Goal: Task Accomplishment & Management: Use online tool/utility

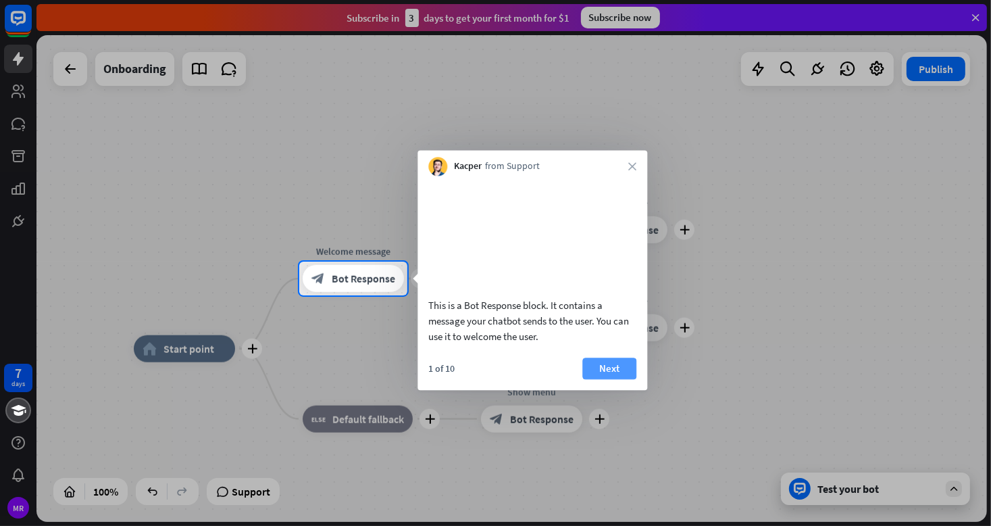
click at [618, 379] on button "Next" at bounding box center [609, 368] width 54 height 22
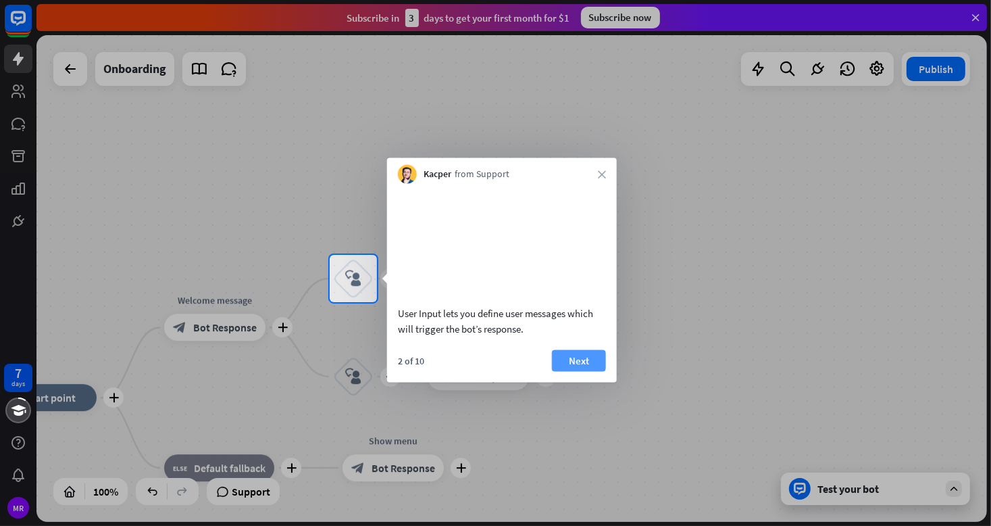
click at [578, 371] on button "Next" at bounding box center [579, 360] width 54 height 22
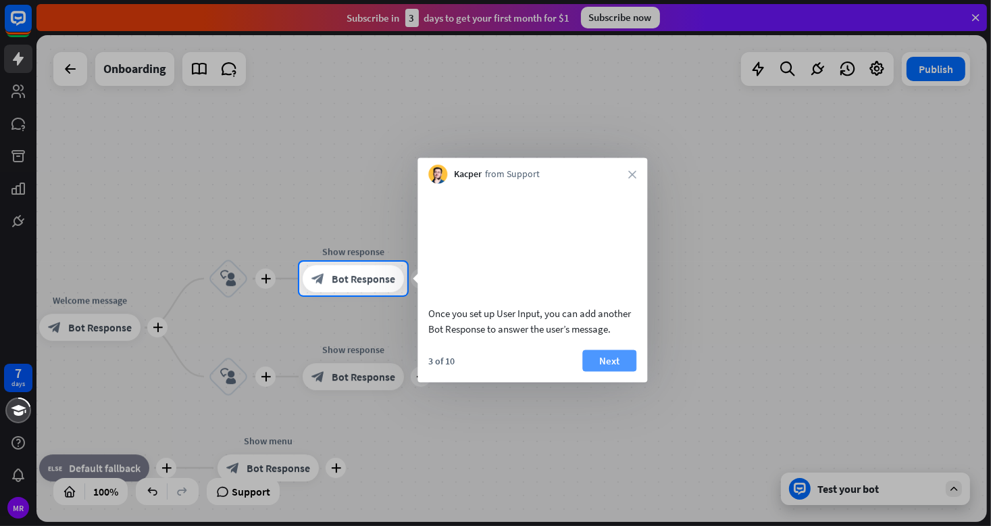
click at [600, 371] on button "Next" at bounding box center [609, 360] width 54 height 22
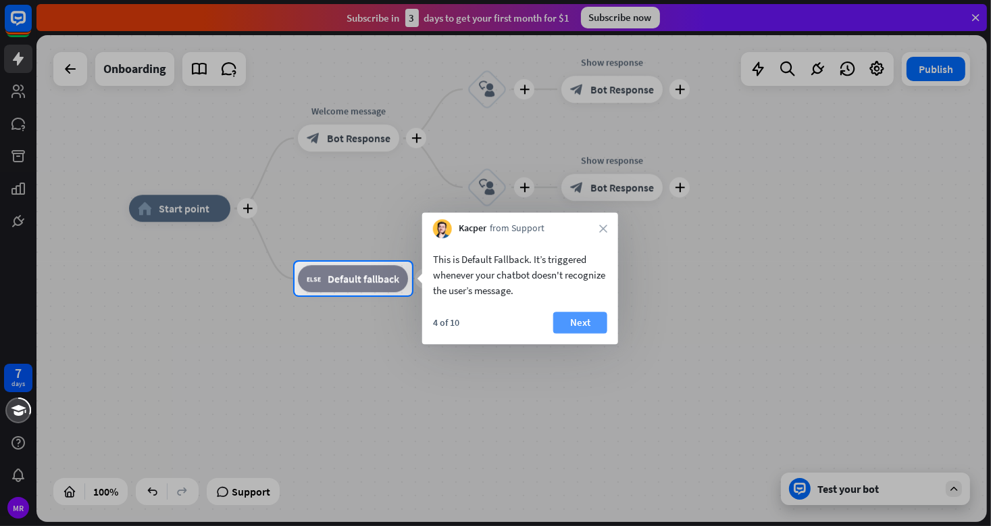
click at [566, 322] on button "Next" at bounding box center [580, 322] width 54 height 22
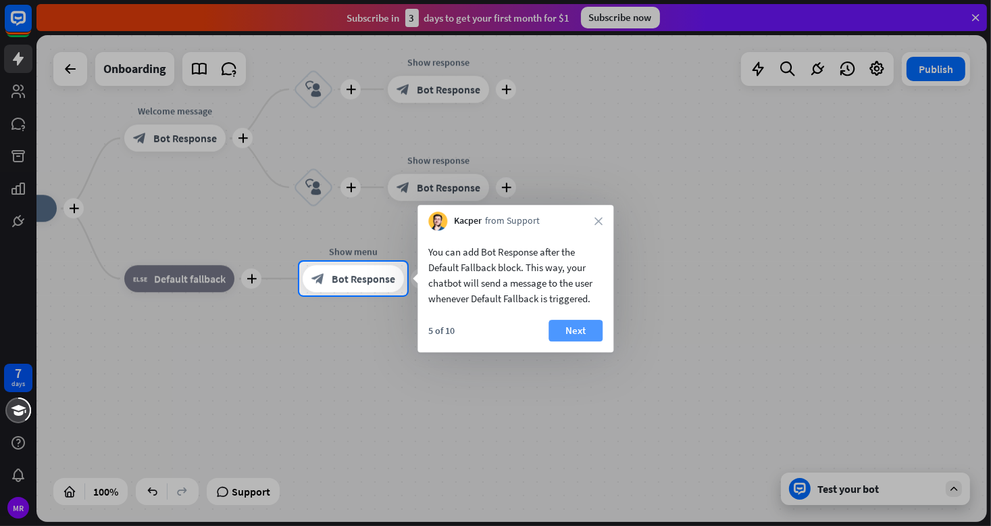
click at [567, 330] on button "Next" at bounding box center [576, 331] width 54 height 22
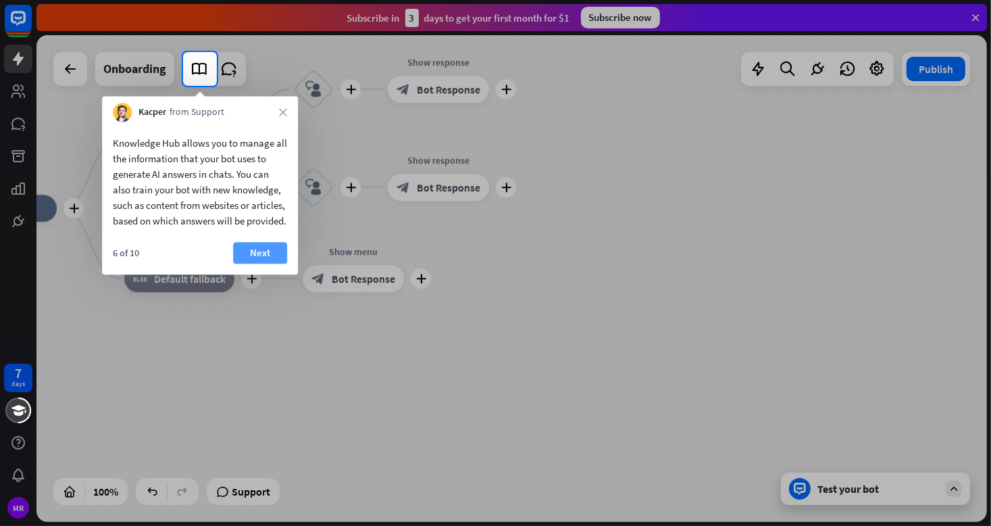
click at [258, 264] on button "Next" at bounding box center [260, 253] width 54 height 22
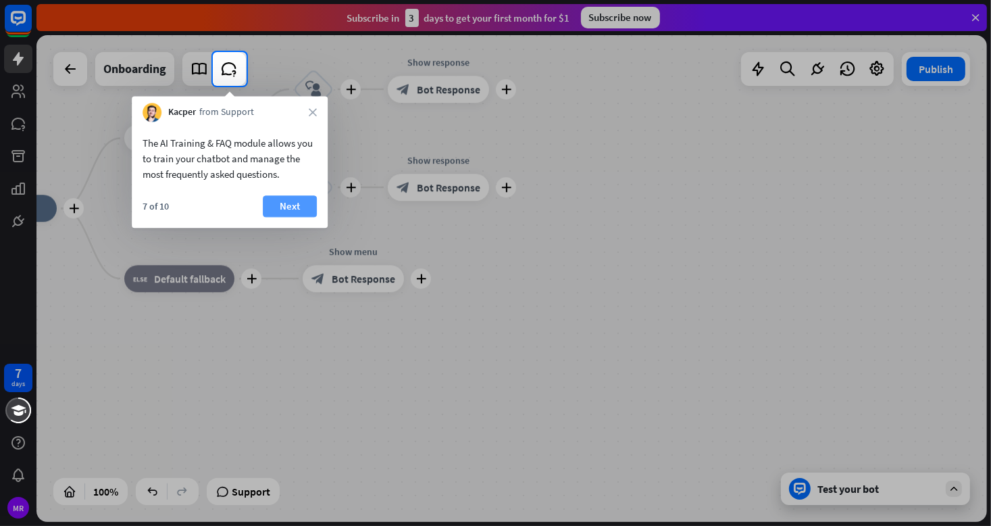
click at [281, 210] on button "Next" at bounding box center [290, 206] width 54 height 22
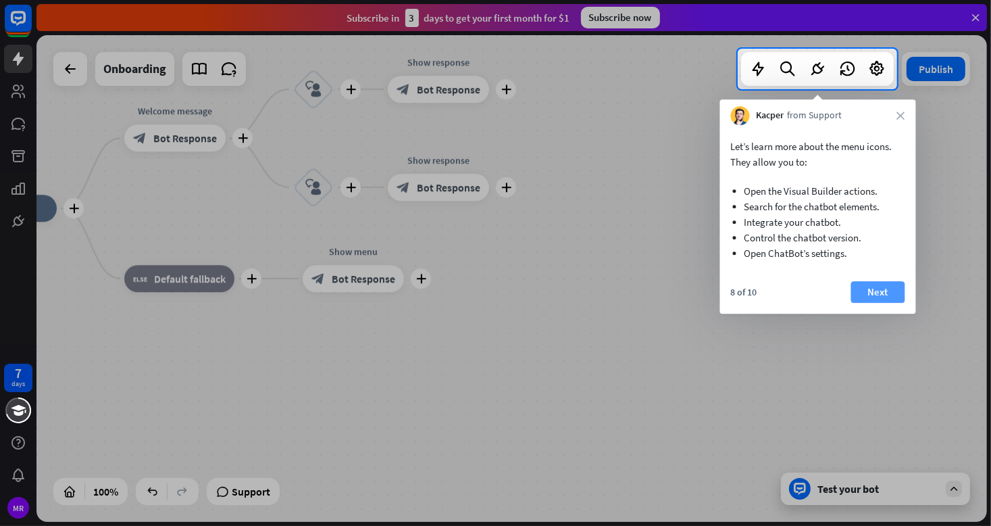
click at [870, 293] on button "Next" at bounding box center [878, 292] width 54 height 22
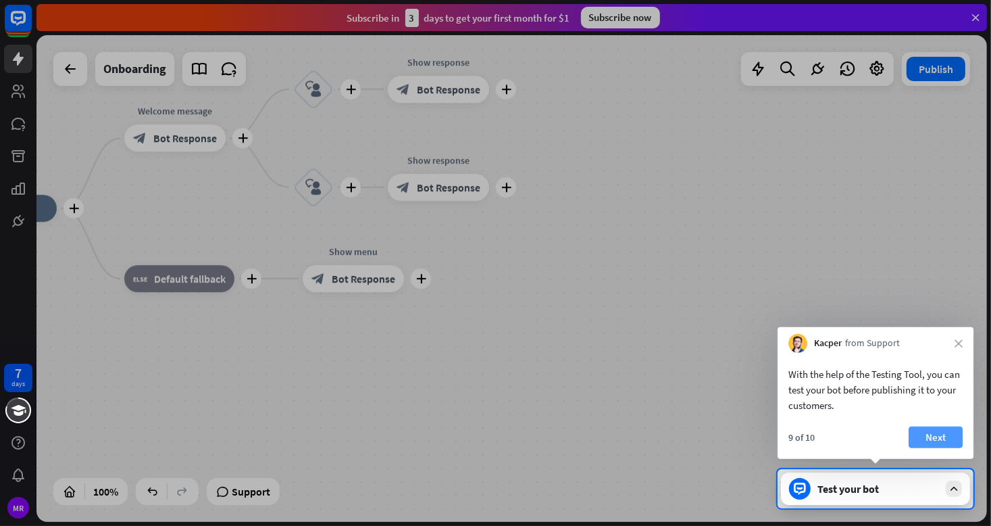
click at [934, 438] on button "Next" at bounding box center [936, 437] width 54 height 22
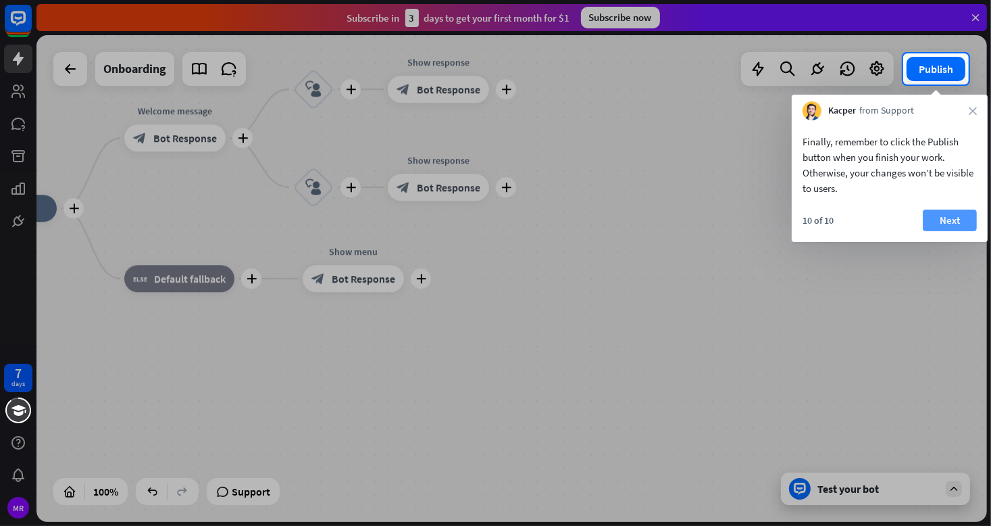
click at [929, 224] on button "Next" at bounding box center [950, 220] width 54 height 22
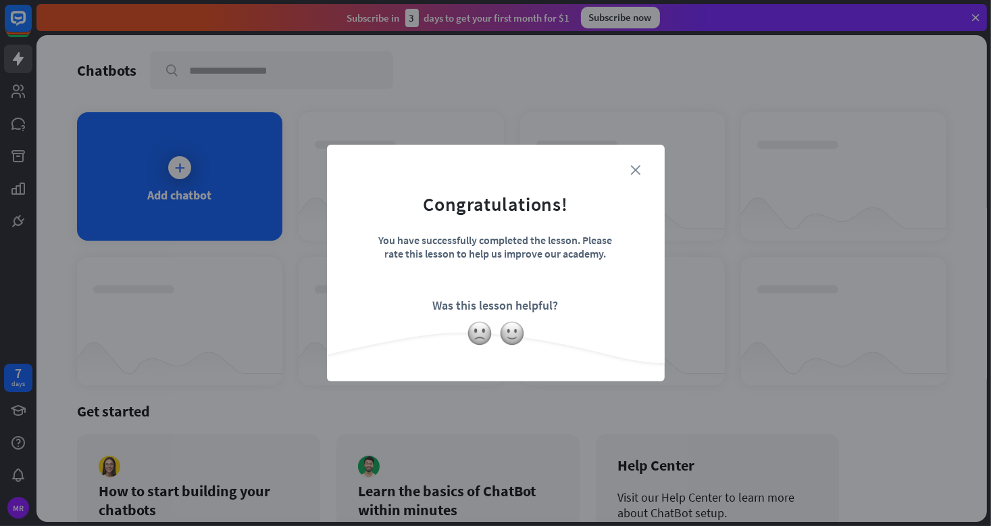
click at [635, 172] on icon "close" at bounding box center [636, 170] width 10 height 10
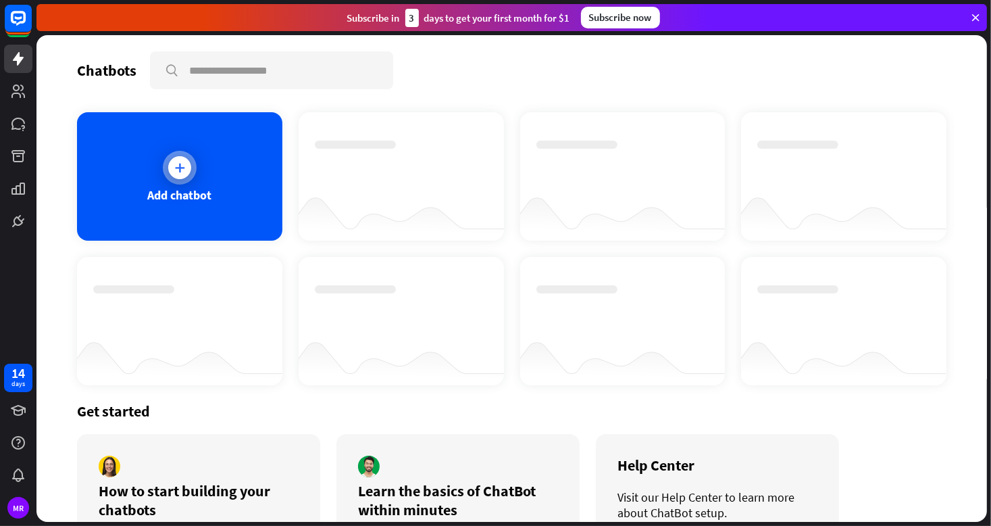
click at [191, 193] on div "Add chatbot" at bounding box center [179, 195] width 64 height 16
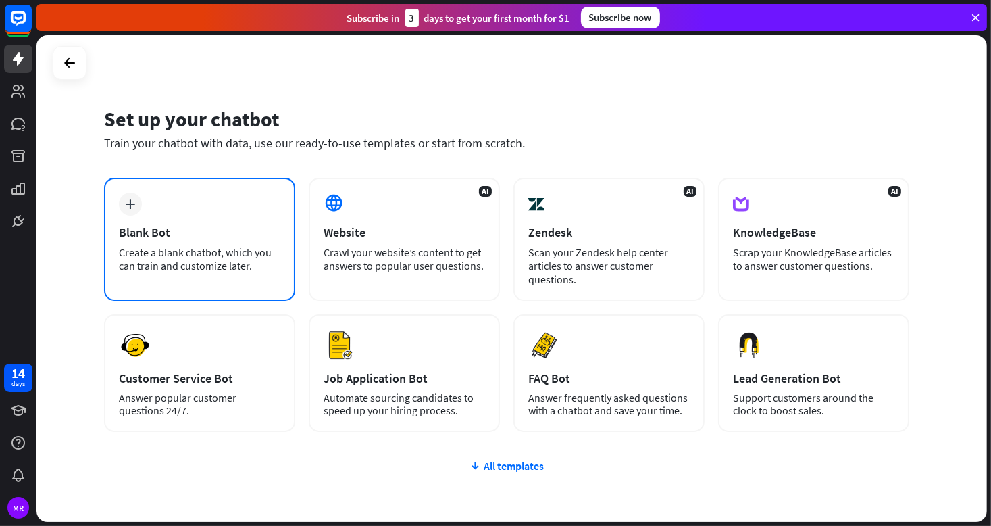
click at [168, 249] on div "Create a blank chatbot, which you can train and customize later." at bounding box center [199, 258] width 161 height 27
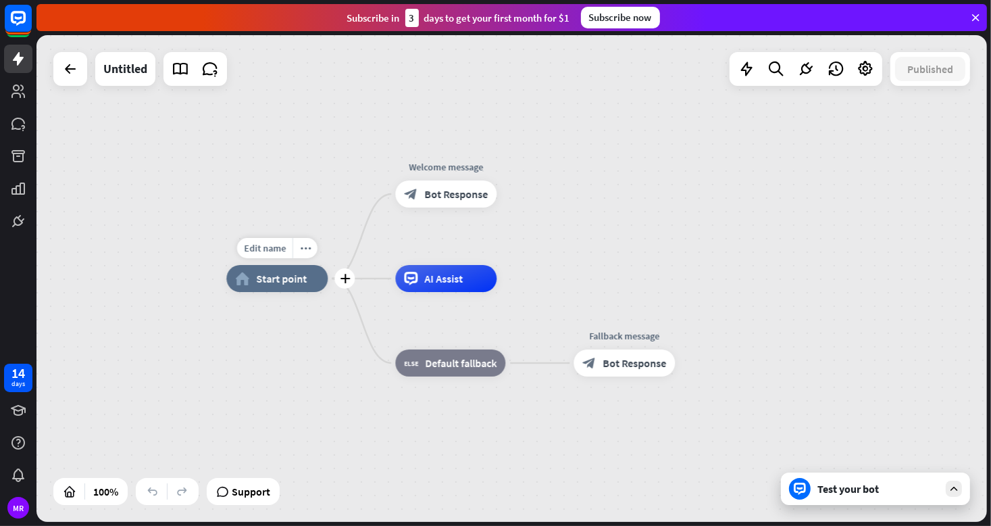
click at [292, 285] on div "home_2 Start point" at bounding box center [276, 278] width 101 height 27
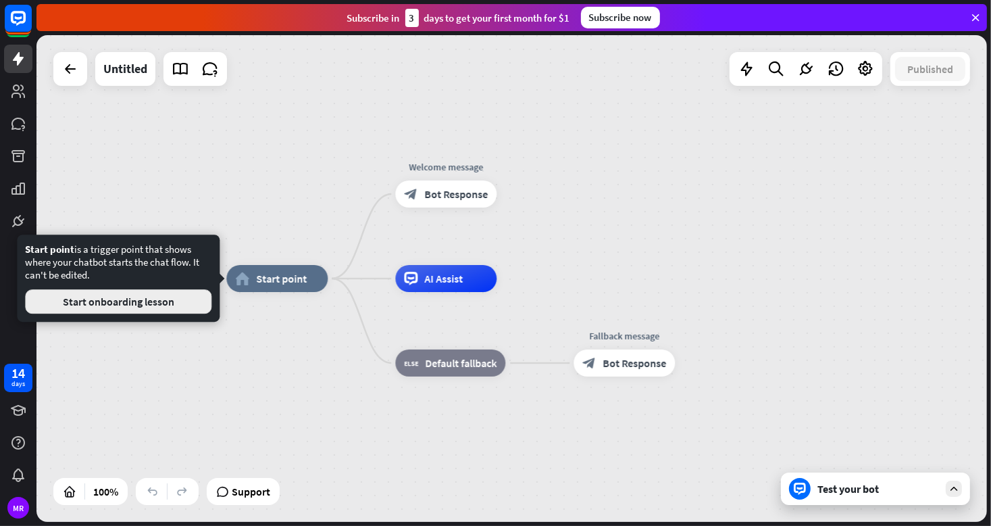
click at [146, 299] on button "Start onboarding lesson" at bounding box center [118, 301] width 186 height 24
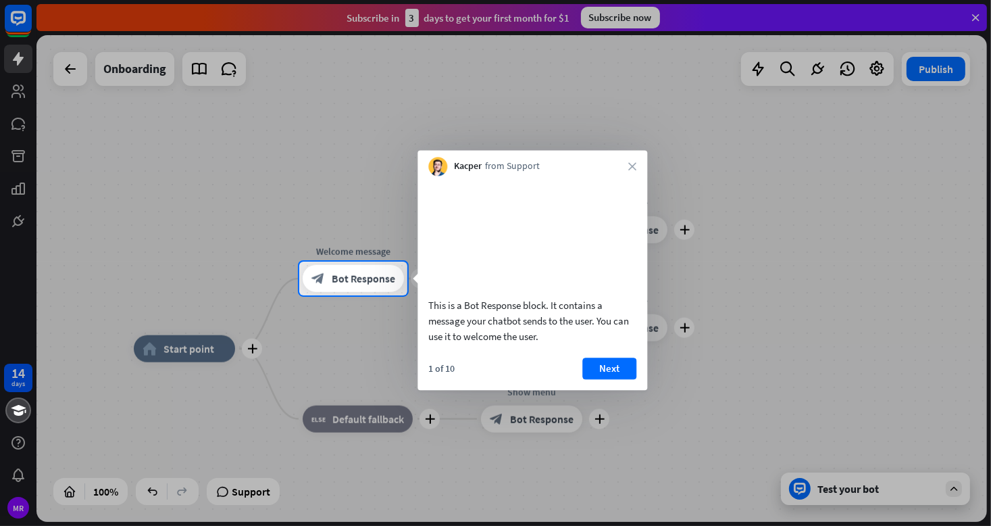
click at [197, 352] on div at bounding box center [495, 410] width 991 height 230
click at [638, 164] on div "Kacper from Support close" at bounding box center [533, 163] width 230 height 26
click at [635, 164] on icon "close" at bounding box center [632, 166] width 8 height 8
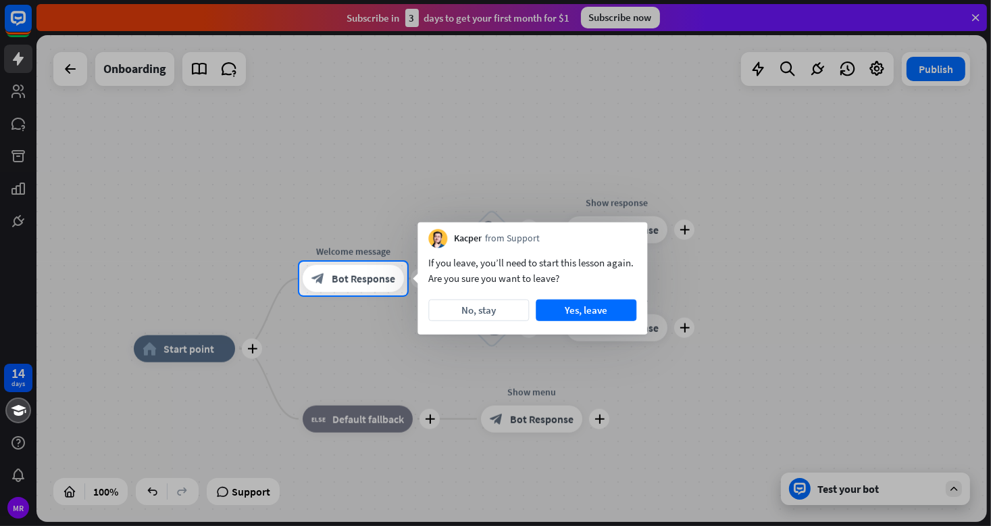
click at [341, 341] on div at bounding box center [495, 410] width 991 height 230
click at [247, 350] on div at bounding box center [495, 410] width 991 height 230
click at [586, 305] on button "Yes, leave" at bounding box center [586, 310] width 101 height 22
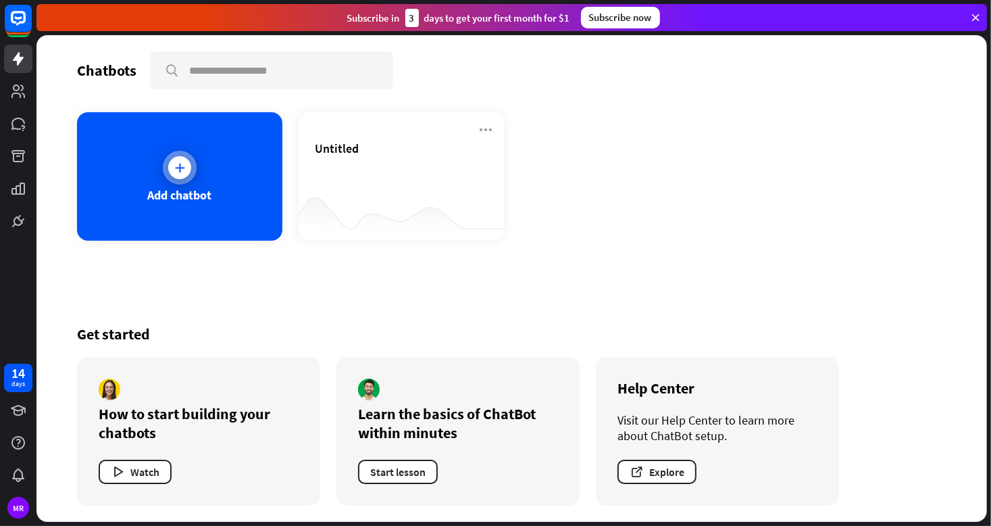
click at [200, 193] on div "Add chatbot" at bounding box center [179, 195] width 64 height 16
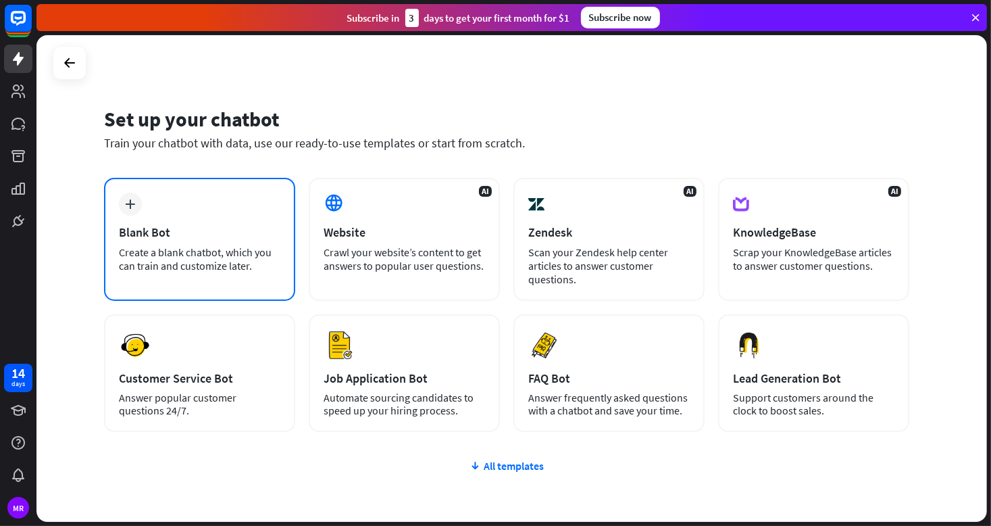
click at [205, 232] on div "Blank Bot" at bounding box center [199, 232] width 161 height 16
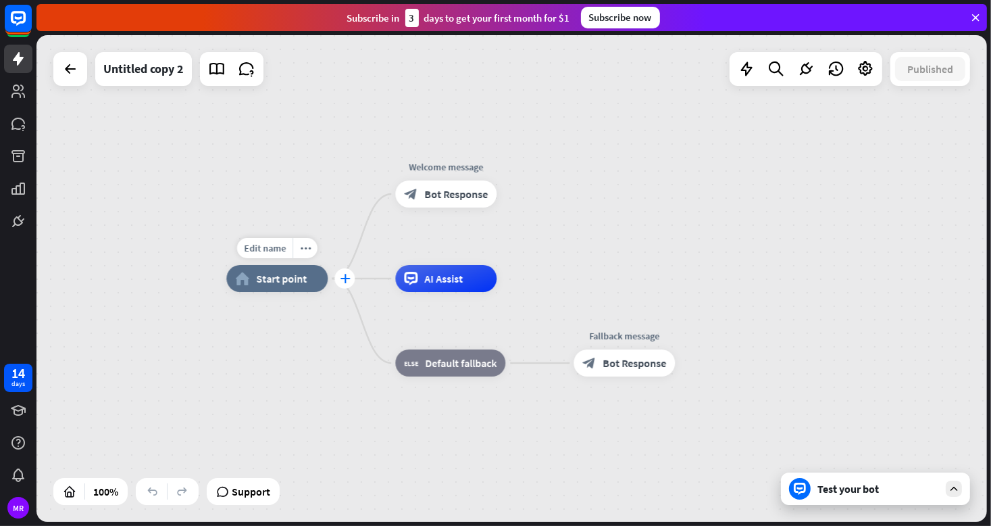
click at [345, 280] on icon "plus" at bounding box center [345, 278] width 10 height 9
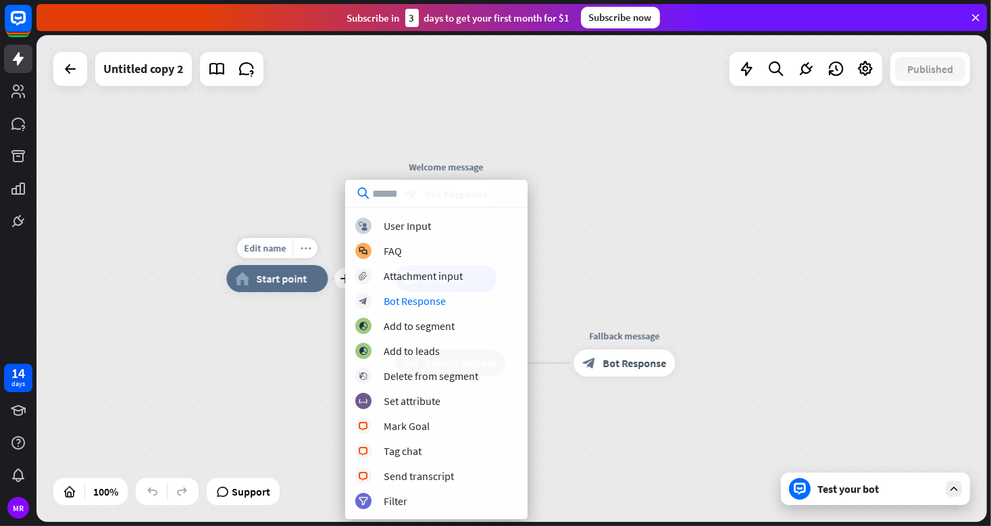
click at [305, 247] on icon "more_horiz" at bounding box center [305, 248] width 11 height 10
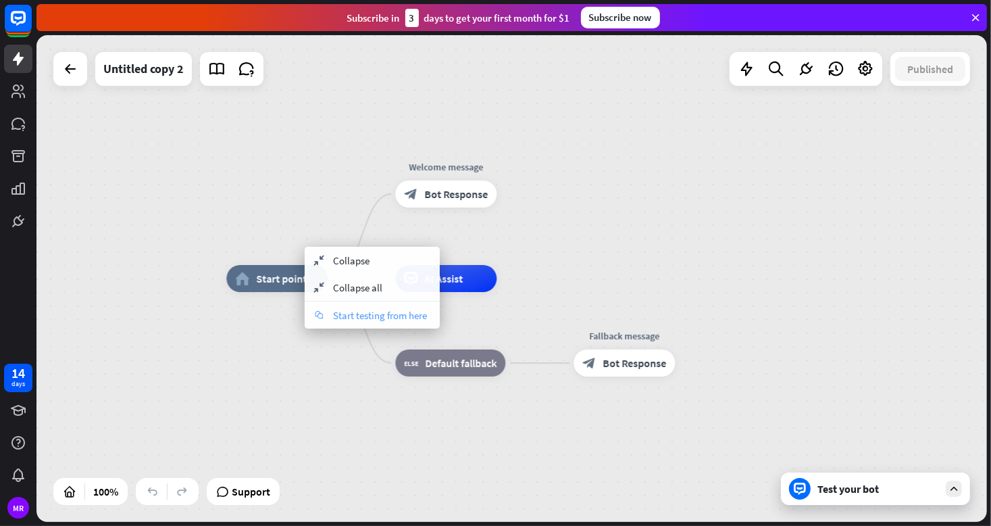
click at [349, 320] on span "Start testing from here" at bounding box center [380, 315] width 94 height 13
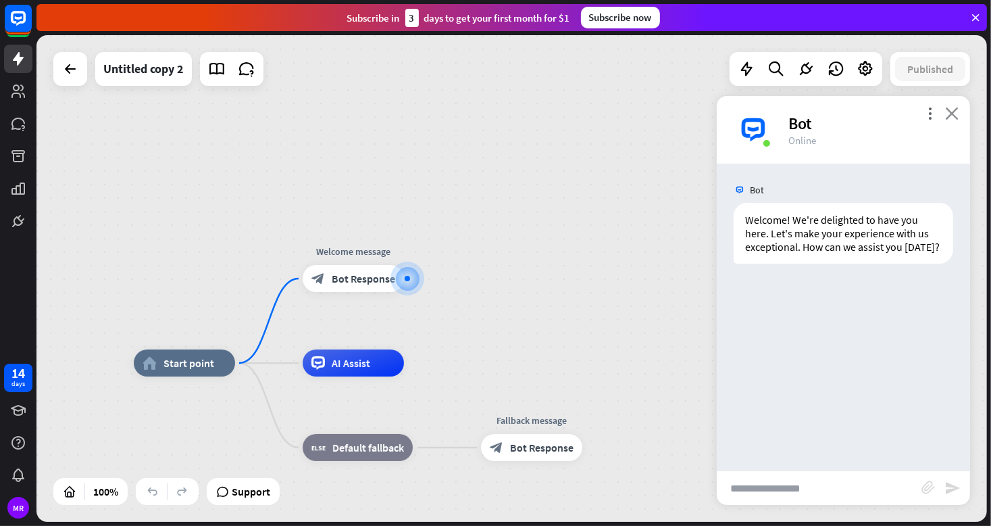
click at [955, 110] on icon "close" at bounding box center [952, 113] width 14 height 13
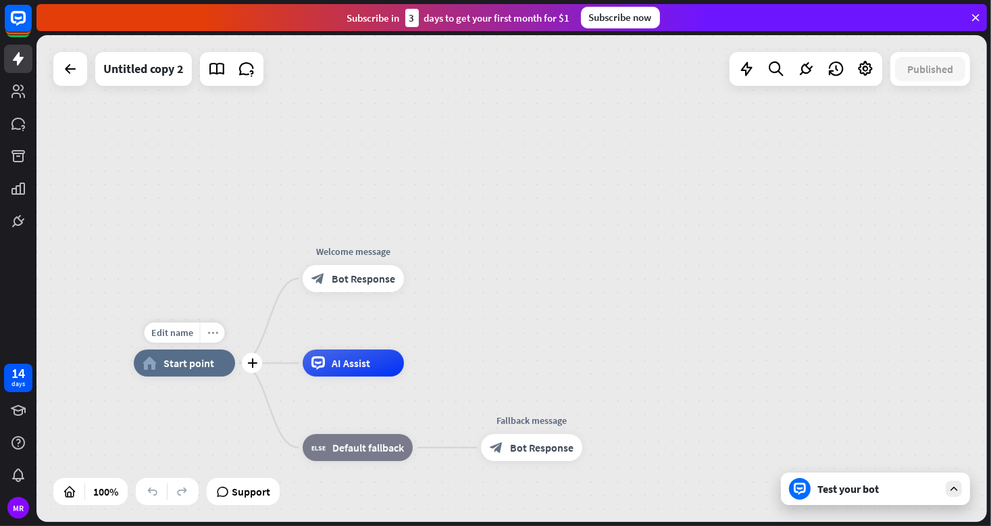
click at [212, 333] on icon "more_horiz" at bounding box center [212, 333] width 11 height 10
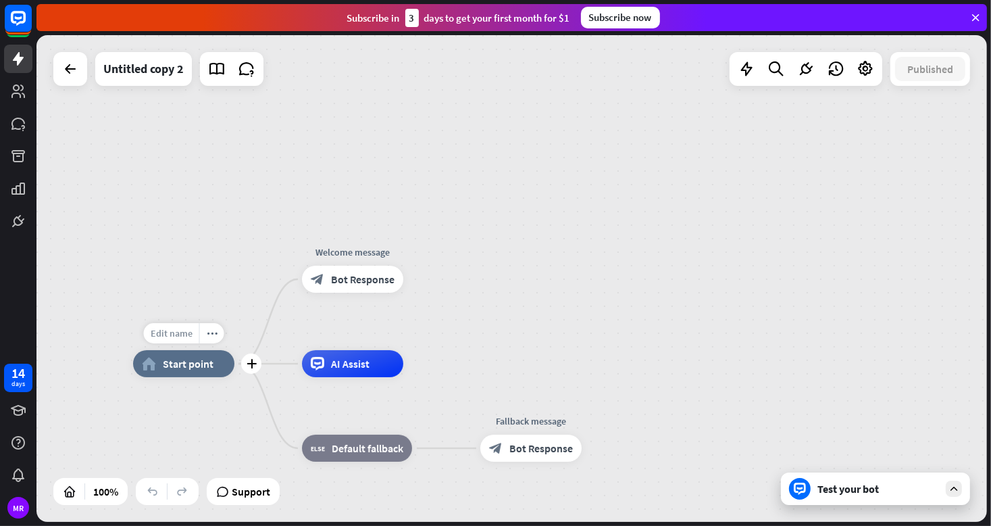
click at [167, 339] on span "Edit name" at bounding box center [172, 333] width 42 height 12
type input "*"
type input "****"
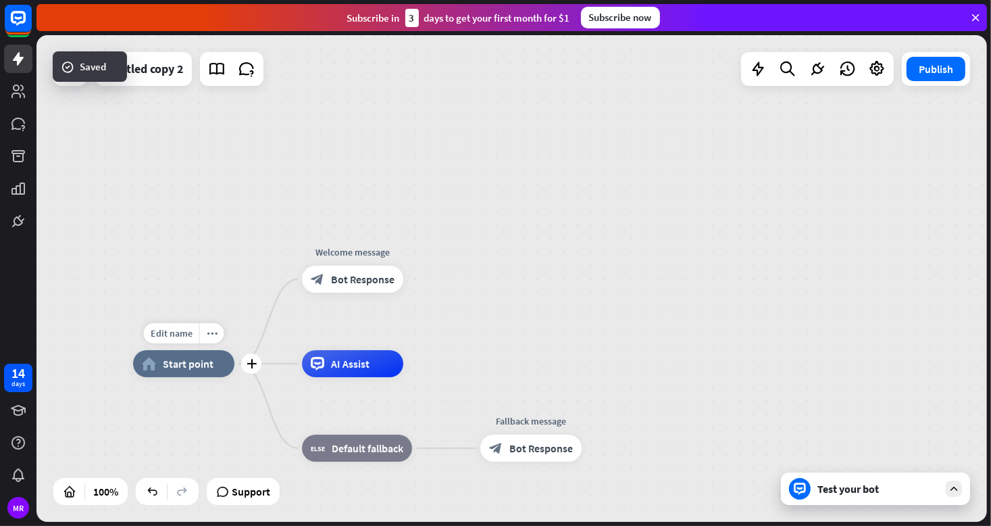
click at [251, 367] on icon "plus" at bounding box center [252, 363] width 10 height 9
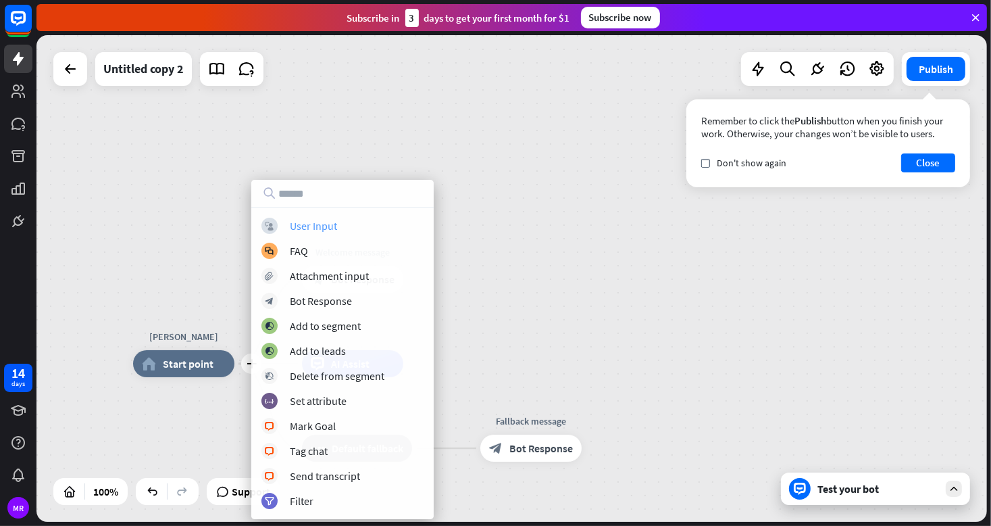
click at [303, 224] on div "User Input" at bounding box center [313, 226] width 47 height 14
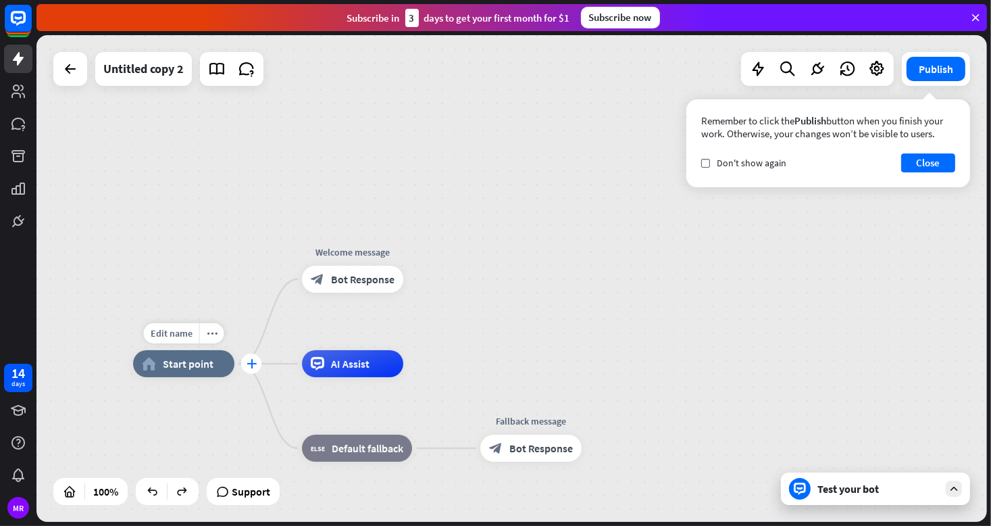
click at [254, 361] on icon "plus" at bounding box center [252, 363] width 10 height 9
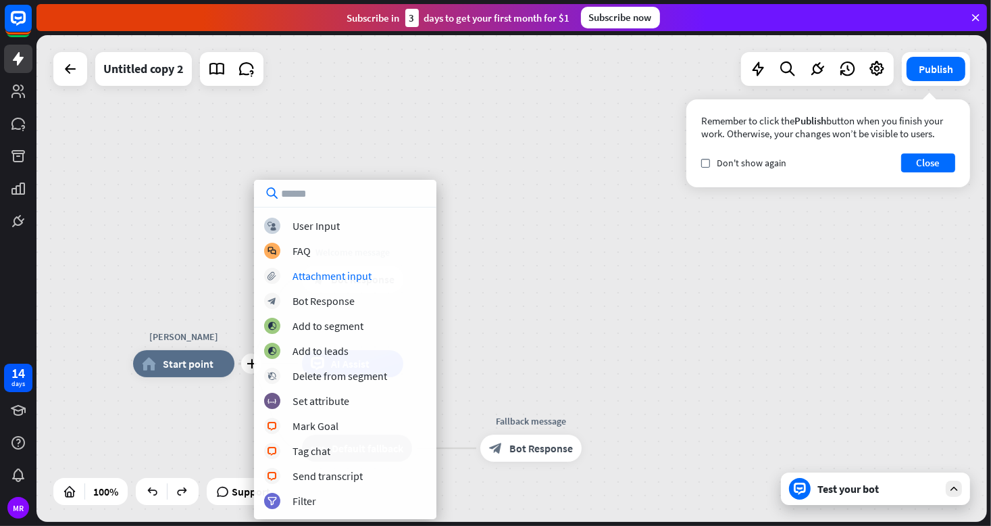
click at [235, 270] on div "plus [PERSON_NAME] home_2 Start point Welcome message block_bot_response Bot Re…" at bounding box center [511, 278] width 951 height 486
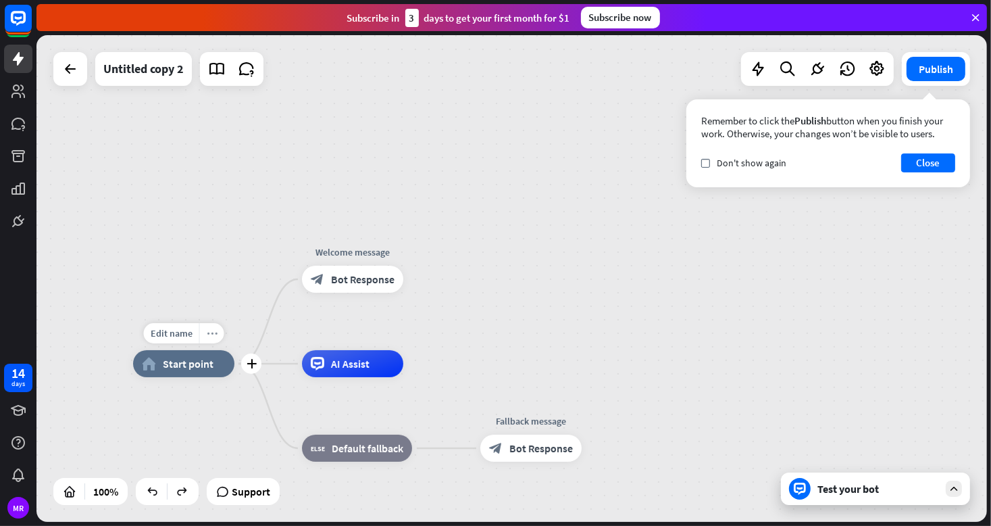
click at [210, 333] on icon "more_horiz" at bounding box center [212, 333] width 11 height 10
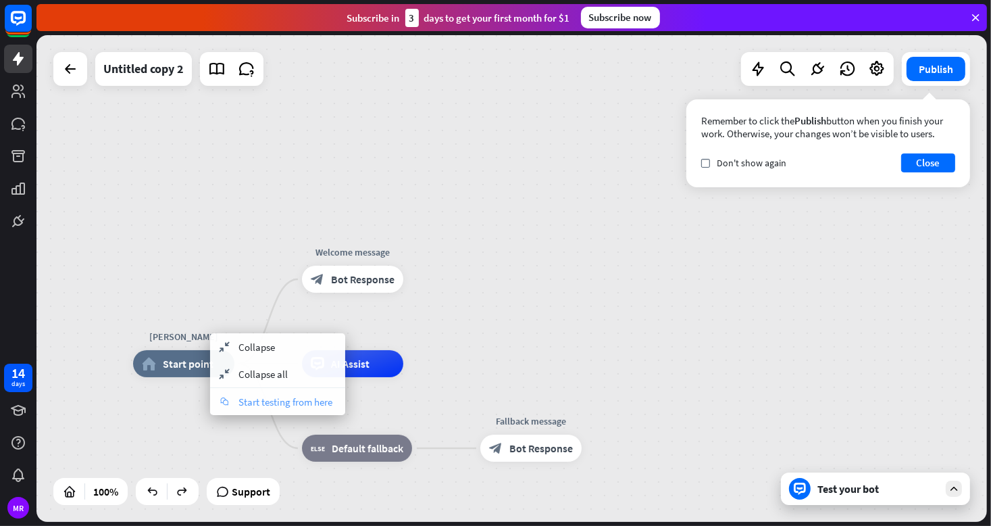
click at [241, 403] on span "Start testing from here" at bounding box center [286, 401] width 94 height 13
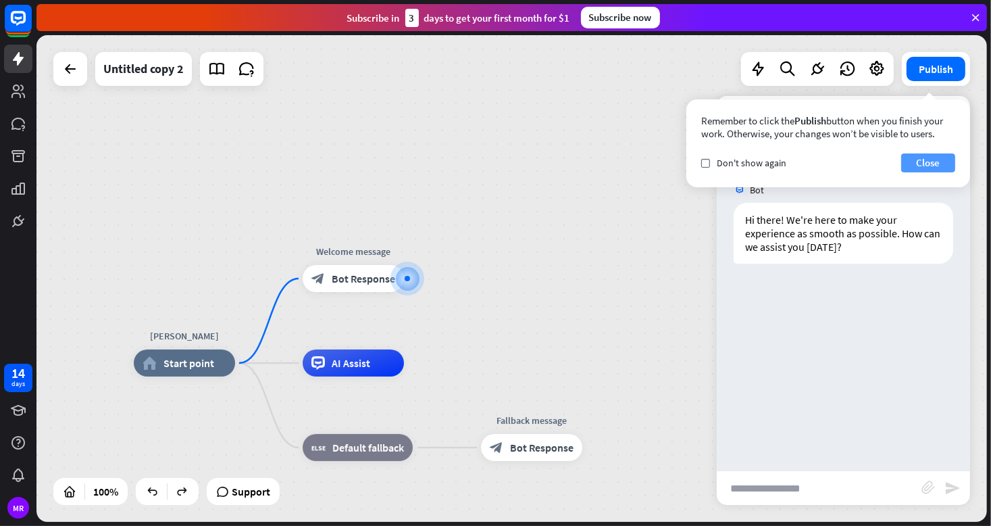
click at [928, 169] on button "Close" at bounding box center [928, 162] width 54 height 19
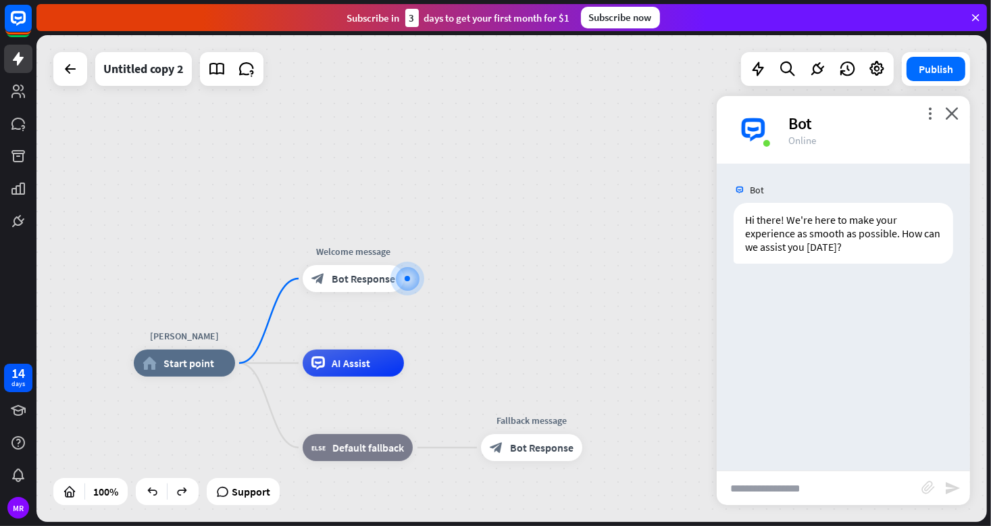
click at [233, 308] on div "[PERSON_NAME] home_2 Start point Welcome message block_bot_response Bot Respons…" at bounding box center [511, 278] width 951 height 486
click at [195, 366] on span "Start point" at bounding box center [189, 363] width 51 height 14
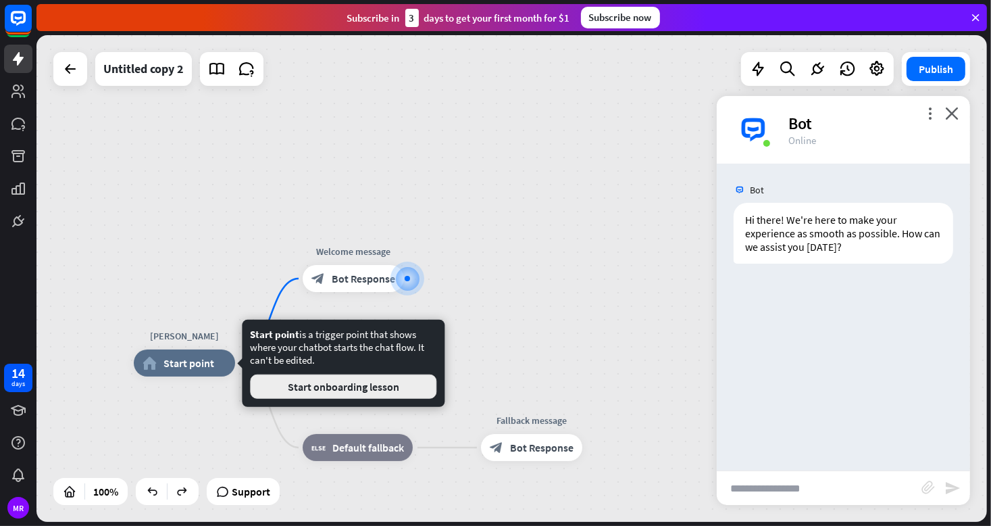
click at [343, 389] on button "Start onboarding lesson" at bounding box center [343, 386] width 186 height 24
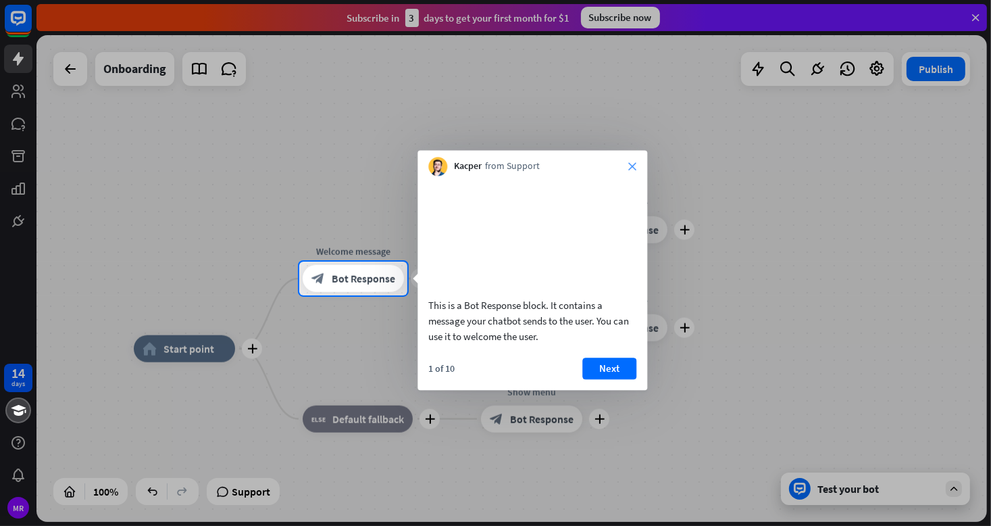
click at [632, 166] on icon "close" at bounding box center [632, 166] width 8 height 8
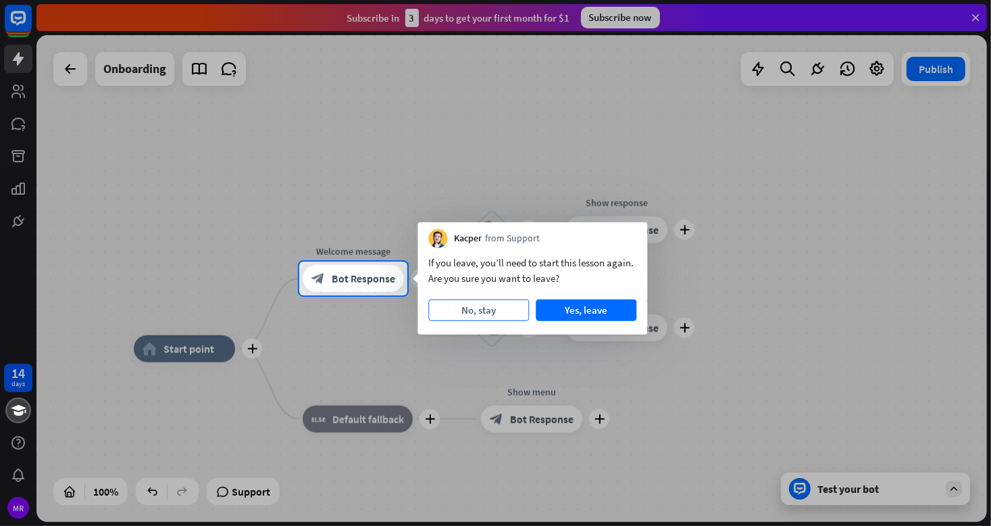
click at [495, 314] on button "No, stay" at bounding box center [478, 310] width 101 height 22
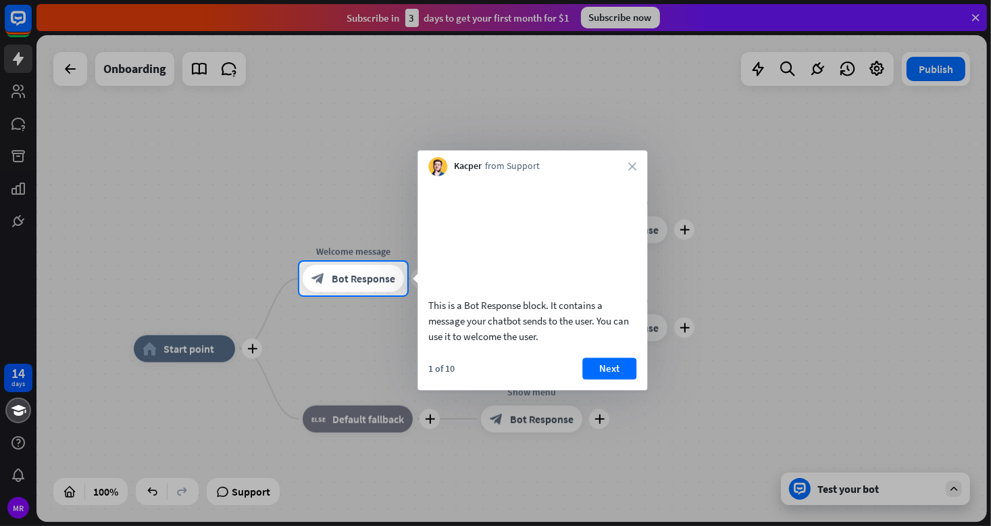
click at [640, 164] on div "Kacper from Support close" at bounding box center [533, 163] width 230 height 26
click at [632, 164] on icon "close" at bounding box center [632, 166] width 8 height 8
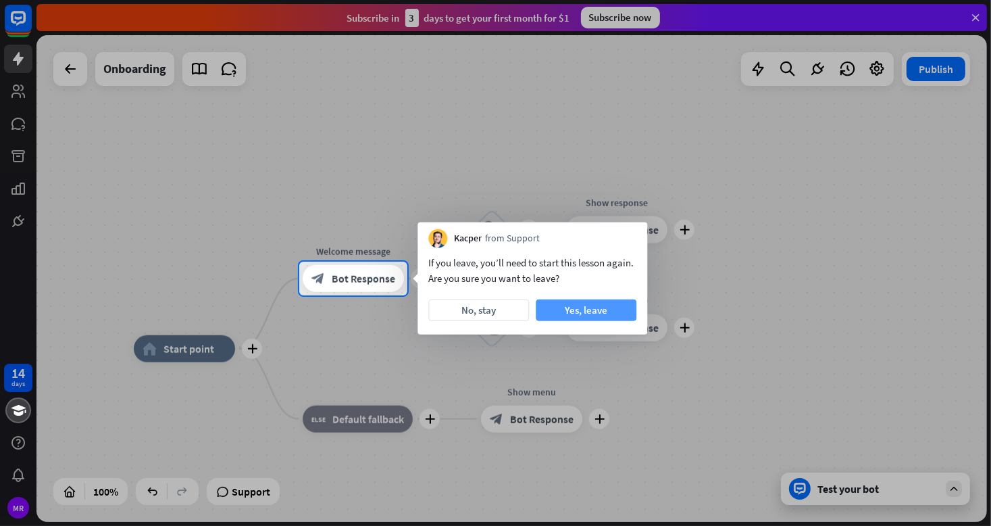
click at [568, 309] on button "Yes, leave" at bounding box center [586, 310] width 101 height 22
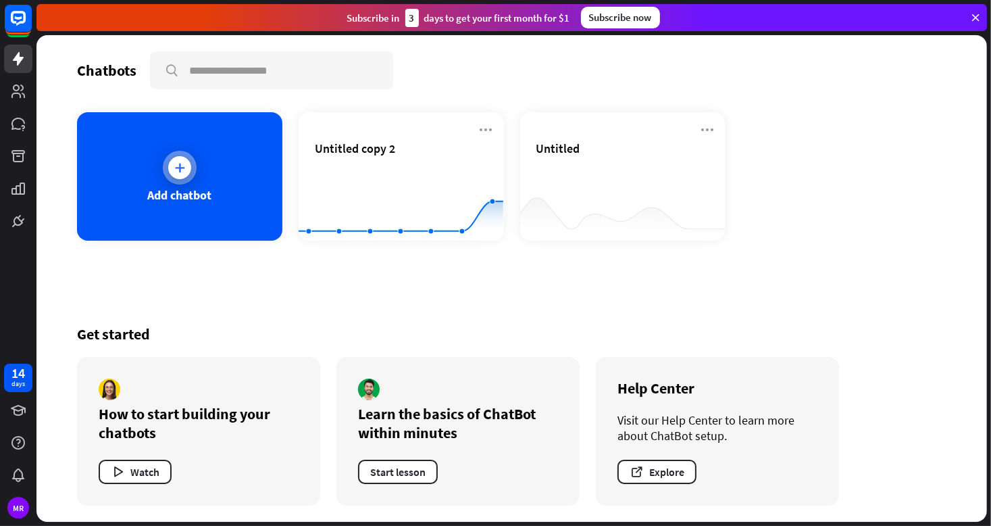
click at [213, 163] on div "Add chatbot" at bounding box center [179, 176] width 205 height 128
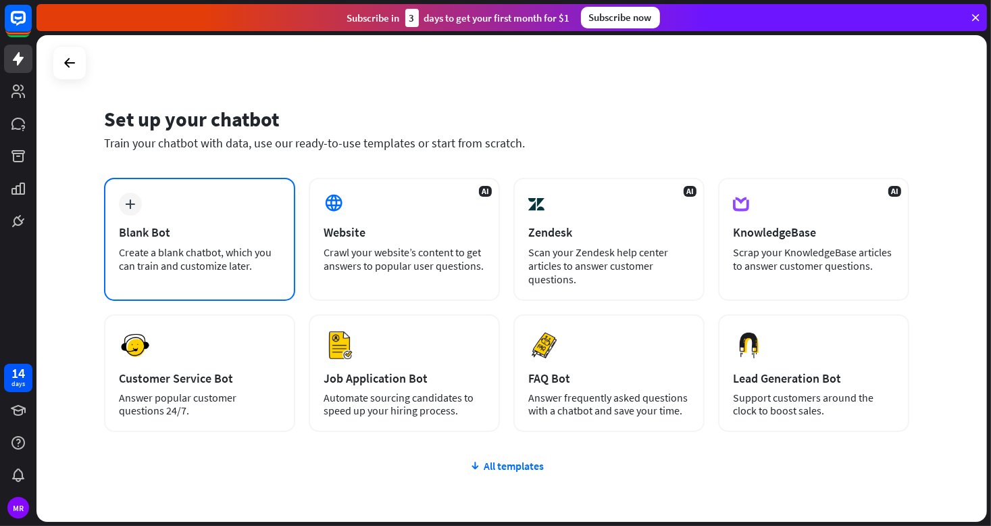
click at [189, 228] on div "Blank Bot" at bounding box center [199, 232] width 161 height 16
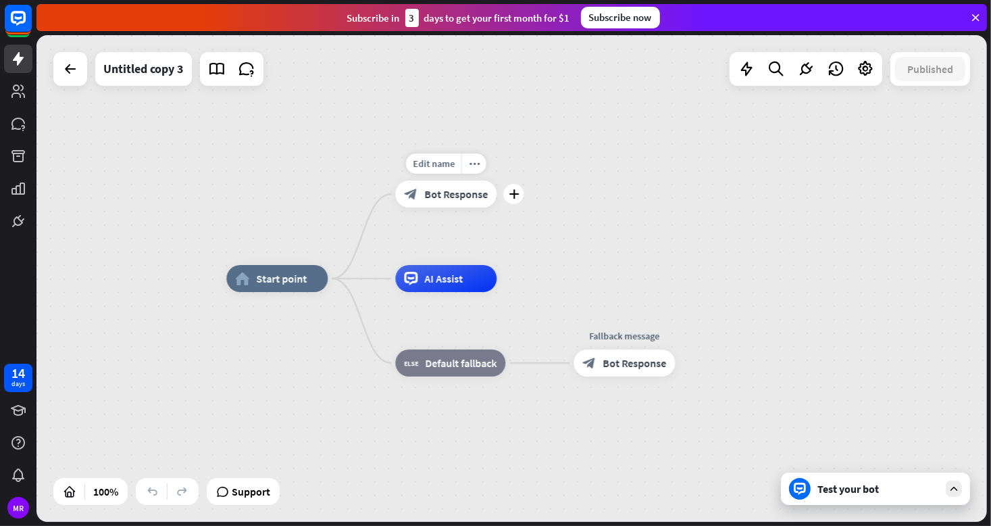
click at [458, 193] on span "Bot Response" at bounding box center [456, 194] width 64 height 14
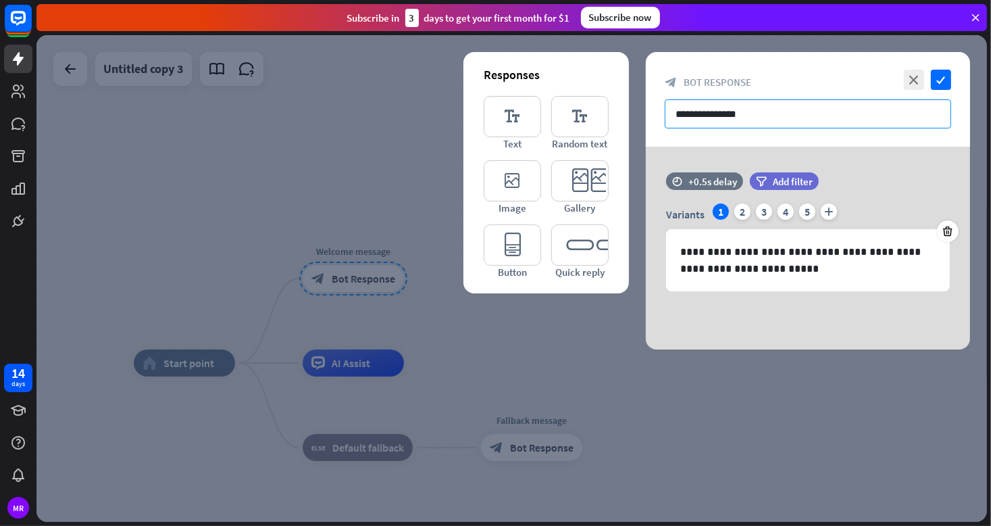
click at [717, 115] on input "**********" at bounding box center [808, 113] width 286 height 29
paste input "**********"
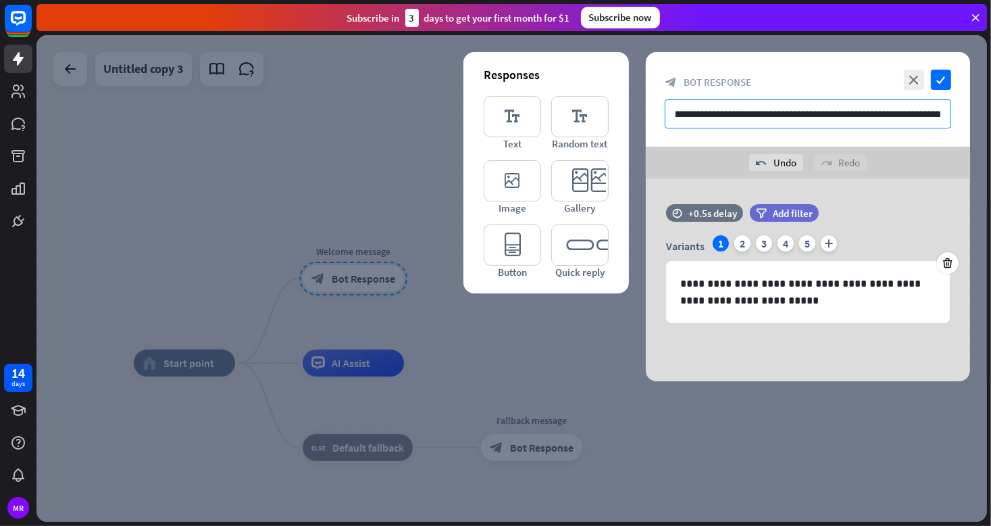
scroll to position [0, 269]
drag, startPoint x: 911, startPoint y: 114, endPoint x: 954, endPoint y: 113, distance: 42.6
click at [954, 113] on div "**********" at bounding box center [808, 99] width 324 height 95
click at [914, 125] on input "**********" at bounding box center [808, 113] width 286 height 29
drag, startPoint x: 893, startPoint y: 112, endPoint x: 941, endPoint y: 114, distance: 47.3
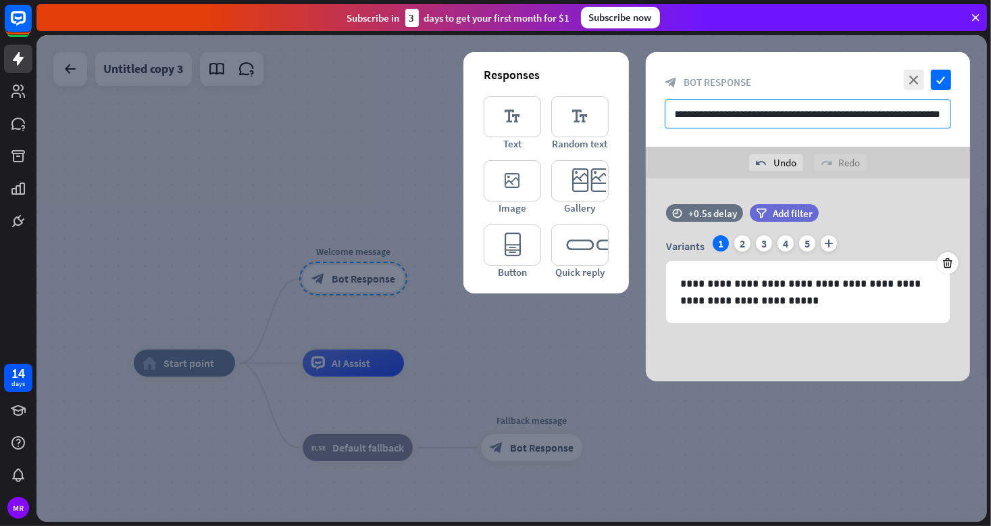
click at [941, 114] on input "**********" at bounding box center [808, 113] width 286 height 29
drag, startPoint x: 921, startPoint y: 114, endPoint x: 951, endPoint y: 114, distance: 29.7
click at [951, 114] on input "**********" at bounding box center [808, 113] width 286 height 29
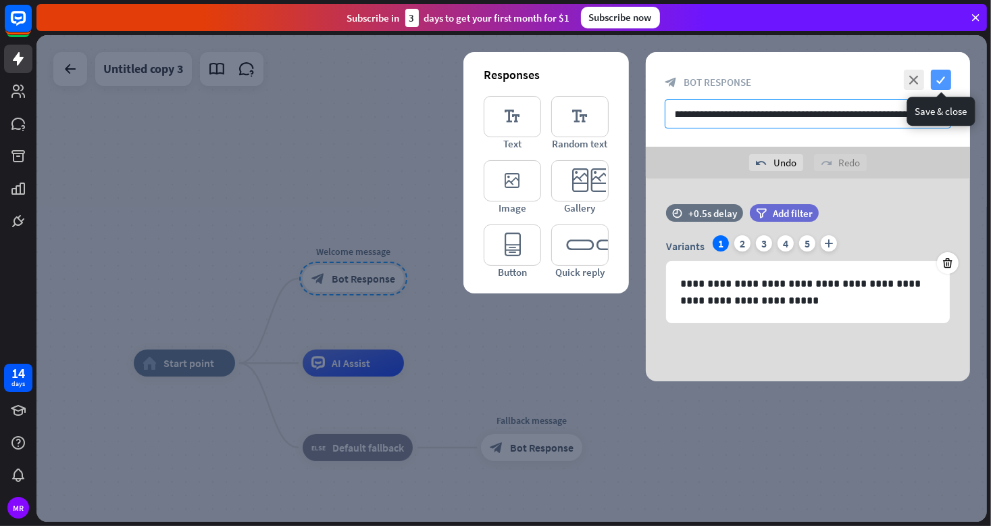
type input "**********"
click at [943, 78] on icon "check" at bounding box center [941, 80] width 20 height 20
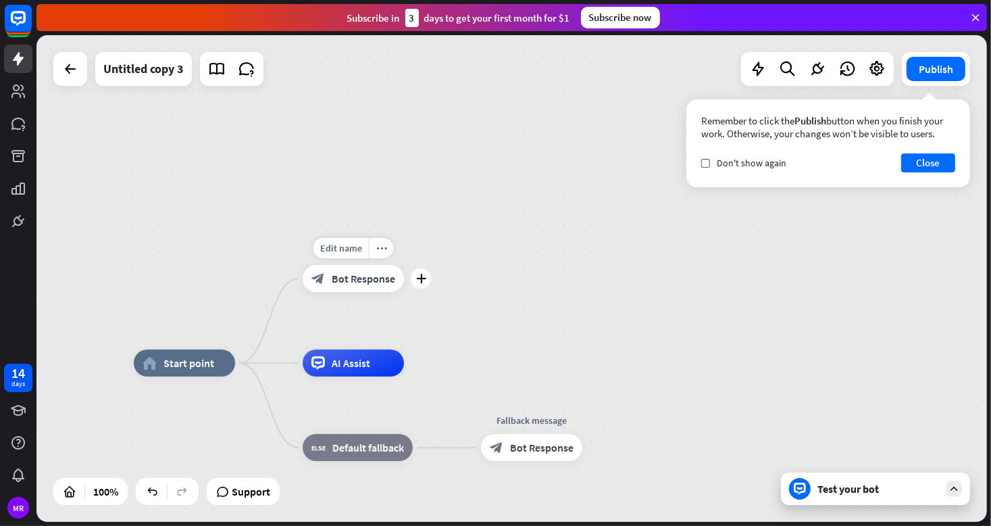
click at [362, 277] on span "Bot Response" at bounding box center [364, 279] width 64 height 14
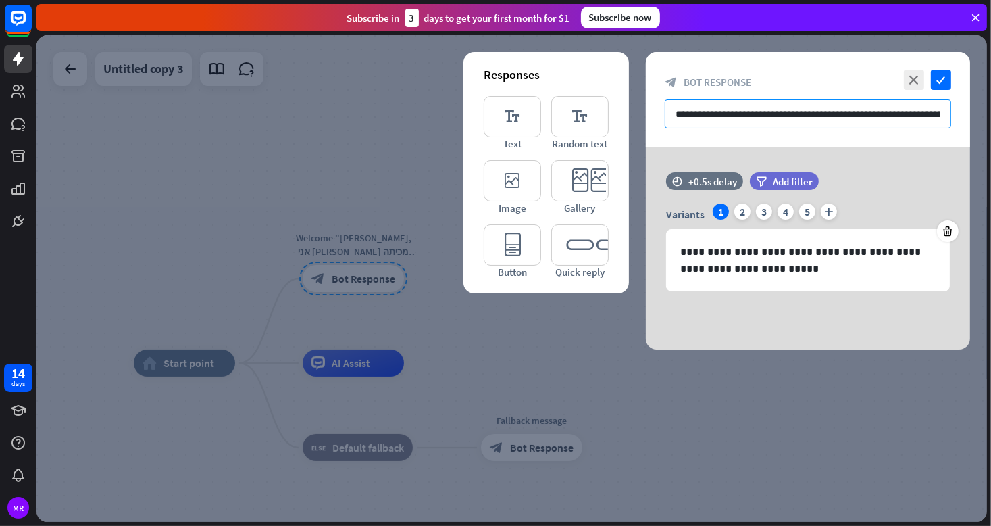
drag, startPoint x: 715, startPoint y: 111, endPoint x: 647, endPoint y: 114, distance: 68.3
click at [647, 114] on div "**********" at bounding box center [808, 99] width 324 height 95
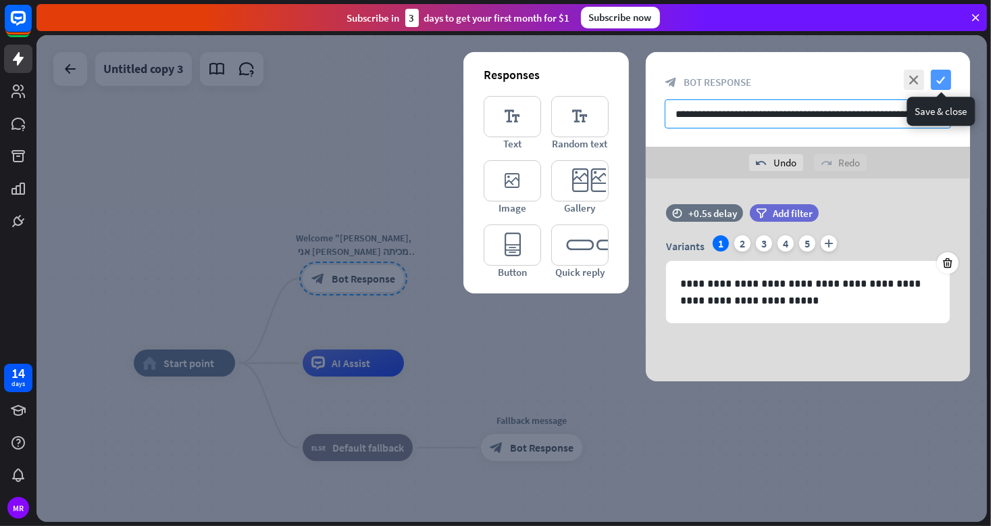
type input "**********"
click at [938, 79] on icon "check" at bounding box center [941, 80] width 20 height 20
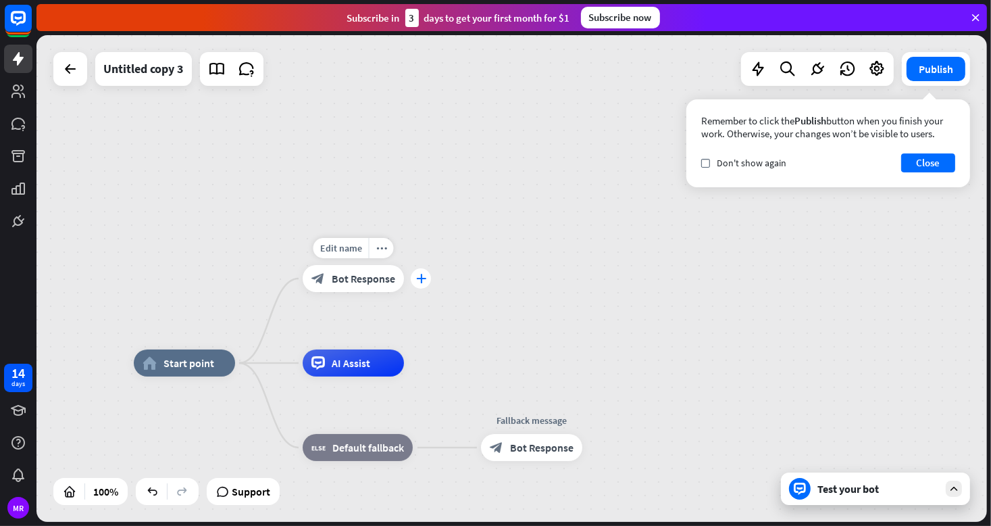
click at [420, 276] on icon "plus" at bounding box center [421, 278] width 10 height 9
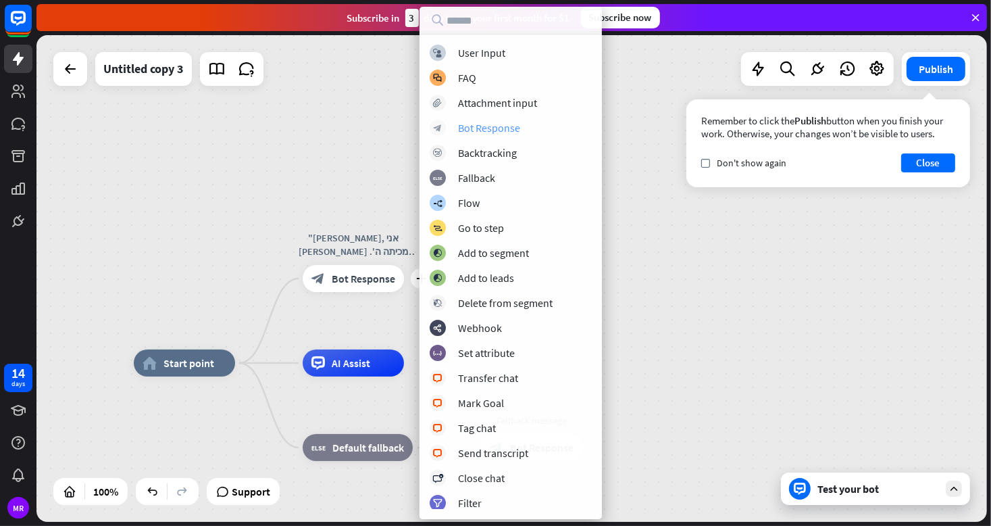
click at [477, 133] on div "Bot Response" at bounding box center [489, 128] width 62 height 14
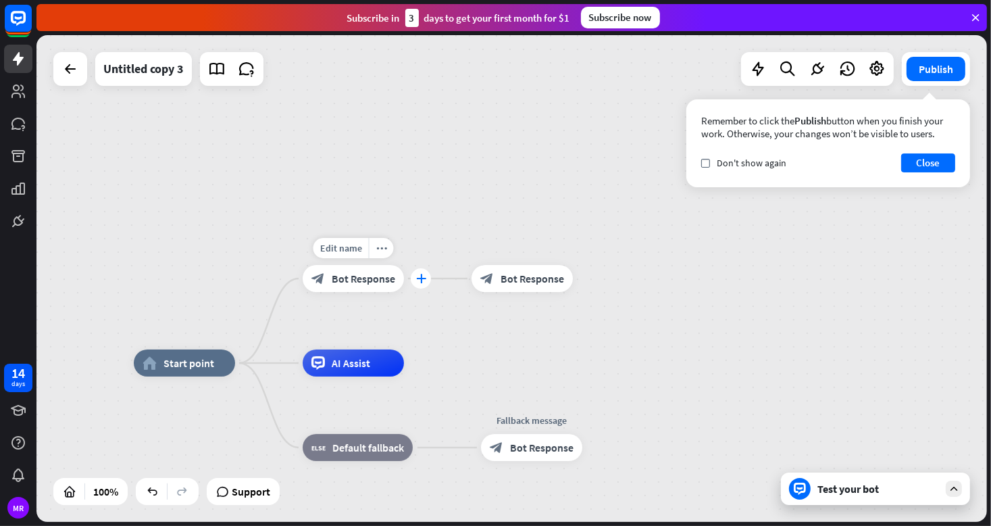
click at [415, 282] on div "plus" at bounding box center [421, 278] width 20 height 20
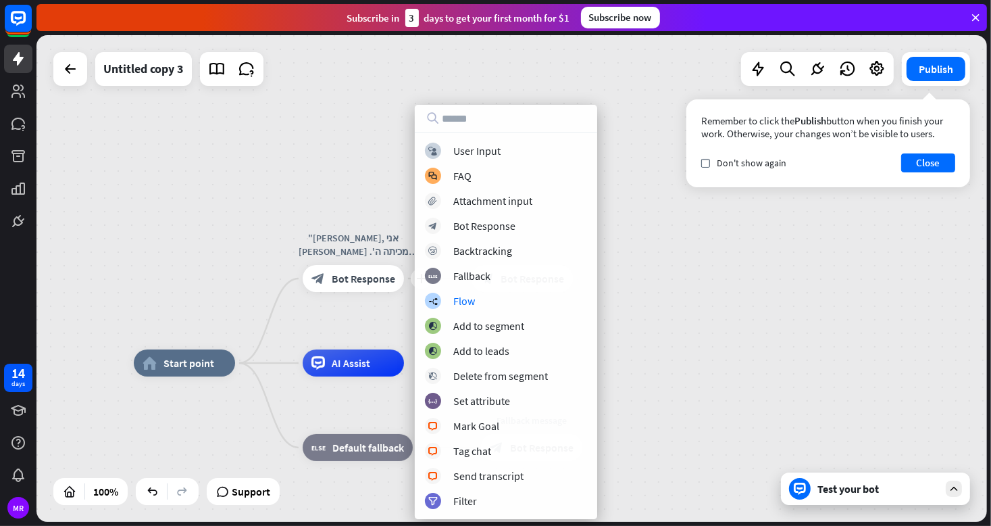
click at [662, 319] on div "home_2 Start point plus "[PERSON_NAME], אני [PERSON_NAME] מכיתה ה'. אני ממש מתו…" at bounding box center [511, 278] width 951 height 486
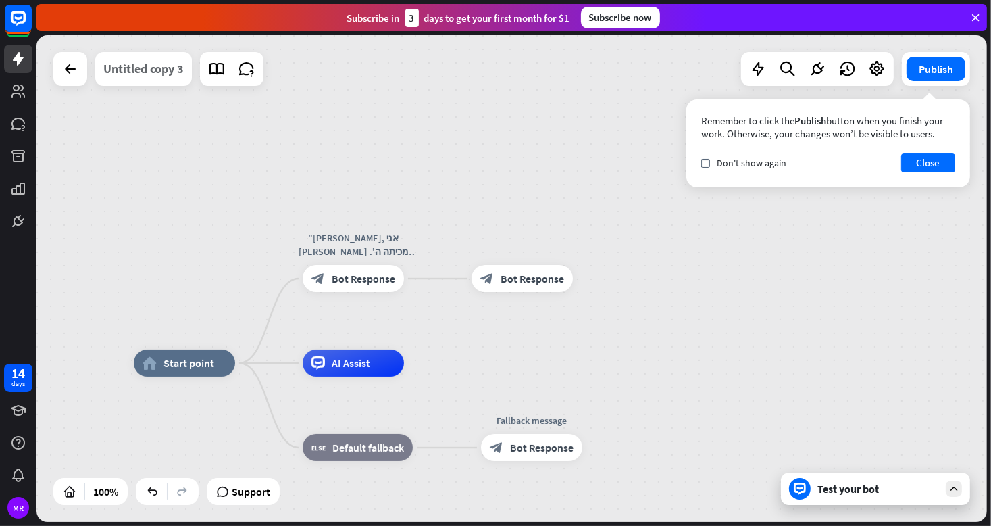
click at [151, 66] on div "Untitled copy 3" at bounding box center [143, 69] width 80 height 34
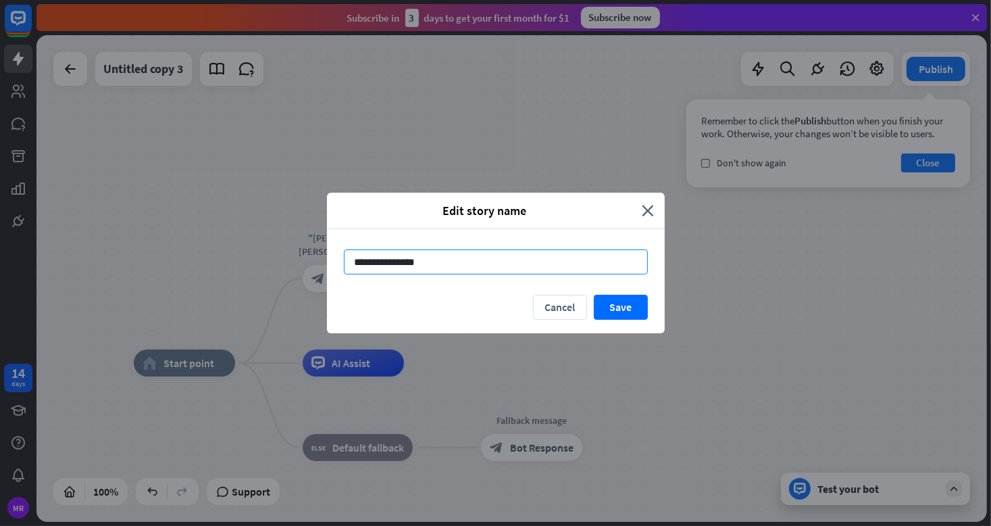
click at [416, 256] on input "**********" at bounding box center [496, 261] width 304 height 25
drag, startPoint x: 422, startPoint y: 260, endPoint x: 264, endPoint y: 276, distance: 158.9
click at [264, 276] on div "**********" at bounding box center [495, 263] width 991 height 526
type input "****"
click at [626, 307] on button "Save" at bounding box center [621, 307] width 54 height 25
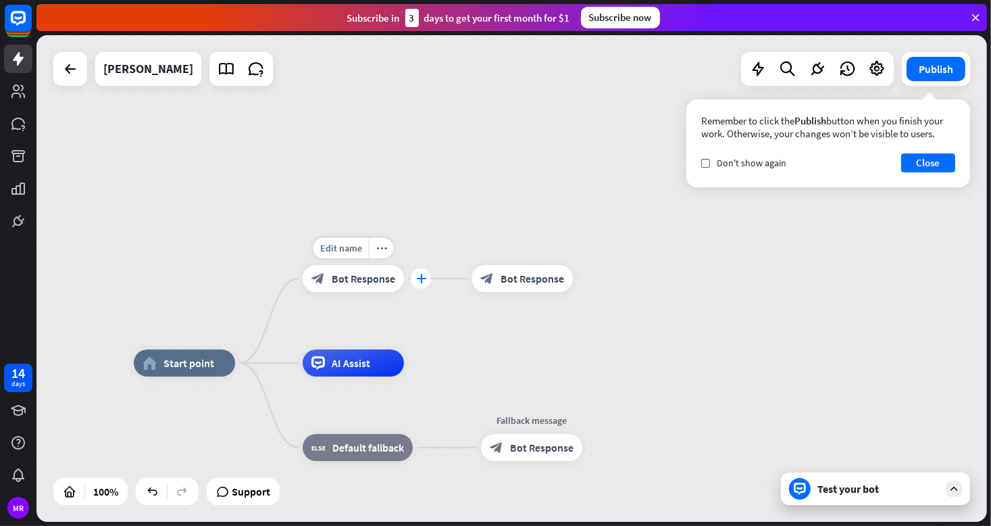
click at [424, 279] on icon "plus" at bounding box center [421, 278] width 10 height 9
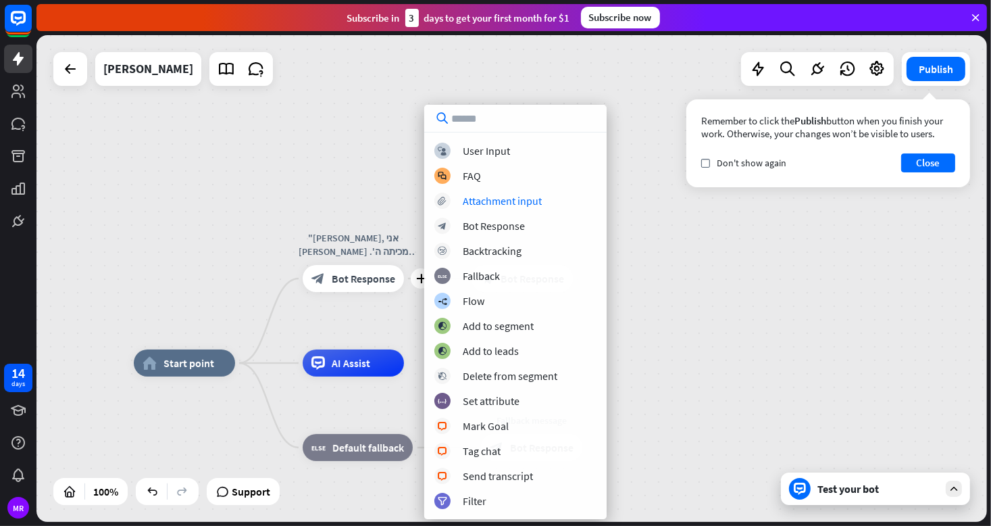
click at [341, 191] on div "home_2 Start point plus "[PERSON_NAME], אני [PERSON_NAME] מכיתה ה'. אני ממש מתו…" at bounding box center [511, 278] width 951 height 486
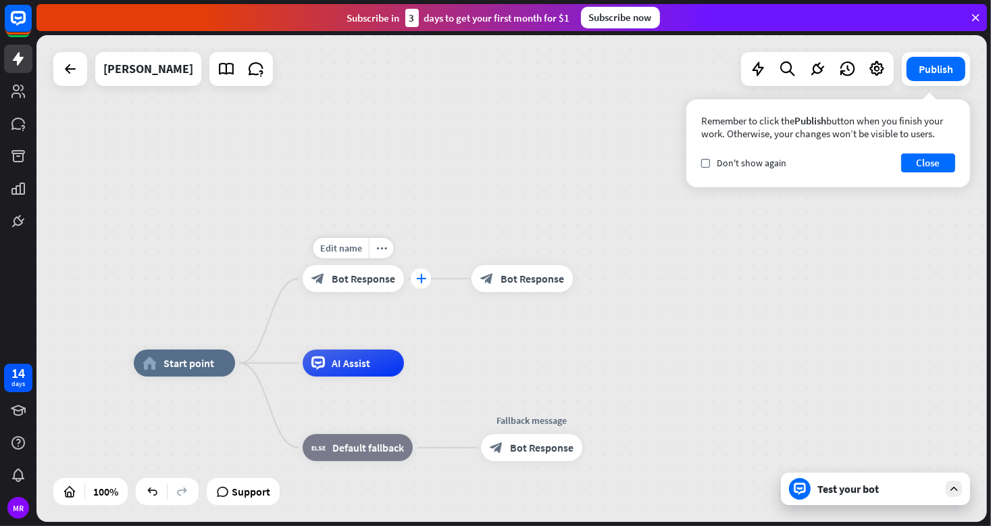
click at [422, 279] on icon "plus" at bounding box center [421, 278] width 10 height 9
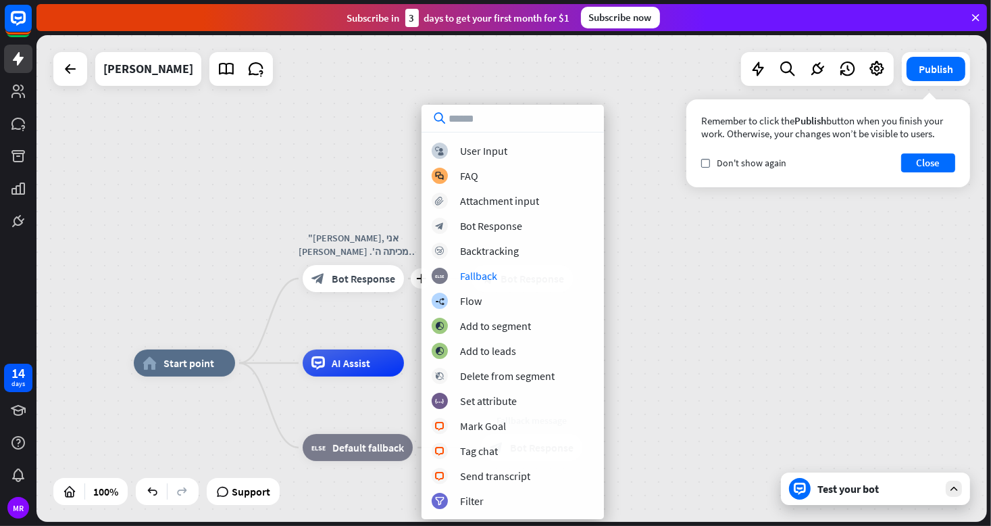
click at [353, 130] on div "home_2 Start point plus "[PERSON_NAME], אני [PERSON_NAME] מכיתה ה'. אני ממש מתו…" at bounding box center [511, 278] width 951 height 486
